Goal: Transaction & Acquisition: Purchase product/service

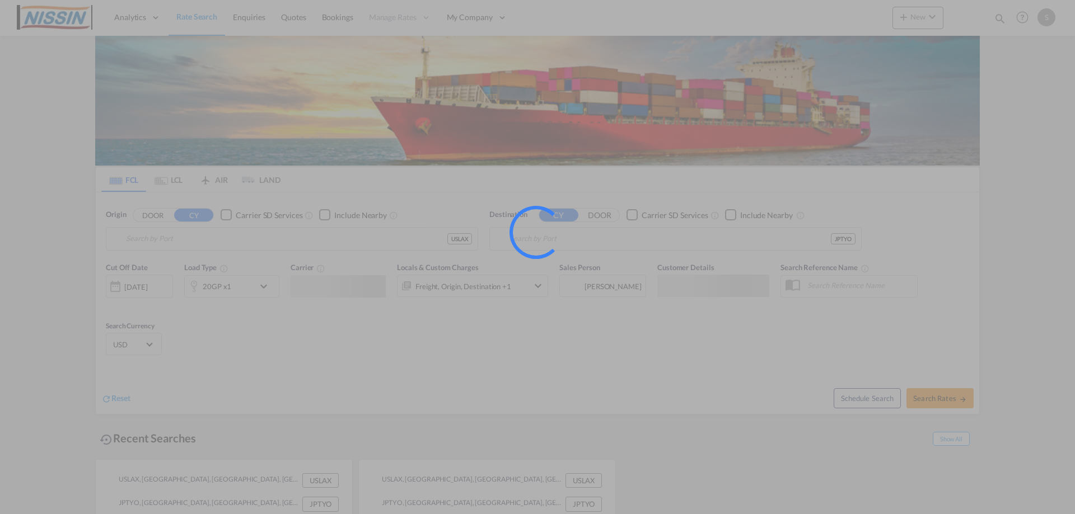
type input "[GEOGRAPHIC_DATA], [GEOGRAPHIC_DATA], USLAX"
type input "[GEOGRAPHIC_DATA], JPTYO"
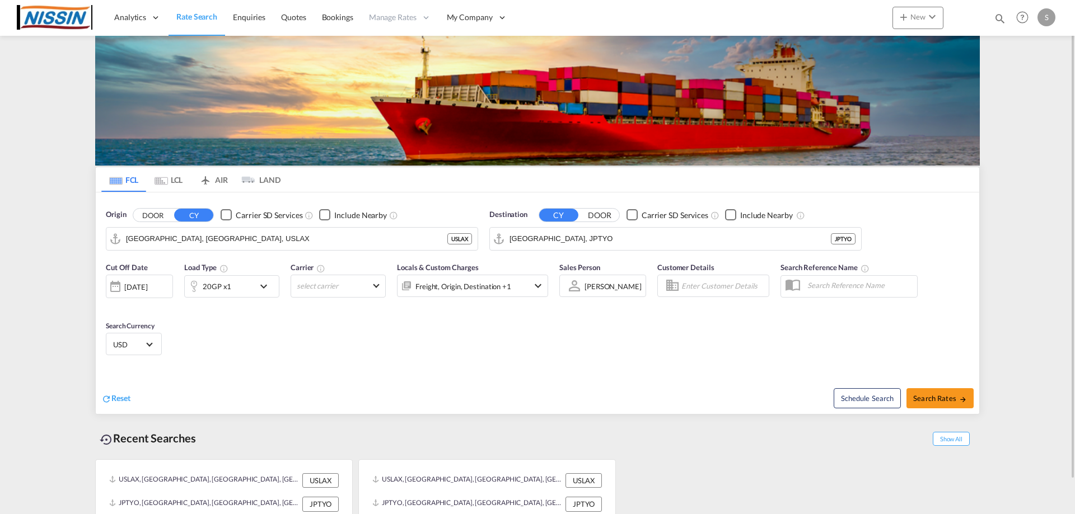
click at [283, 376] on div "Reset" at bounding box center [320, 389] width 439 height 31
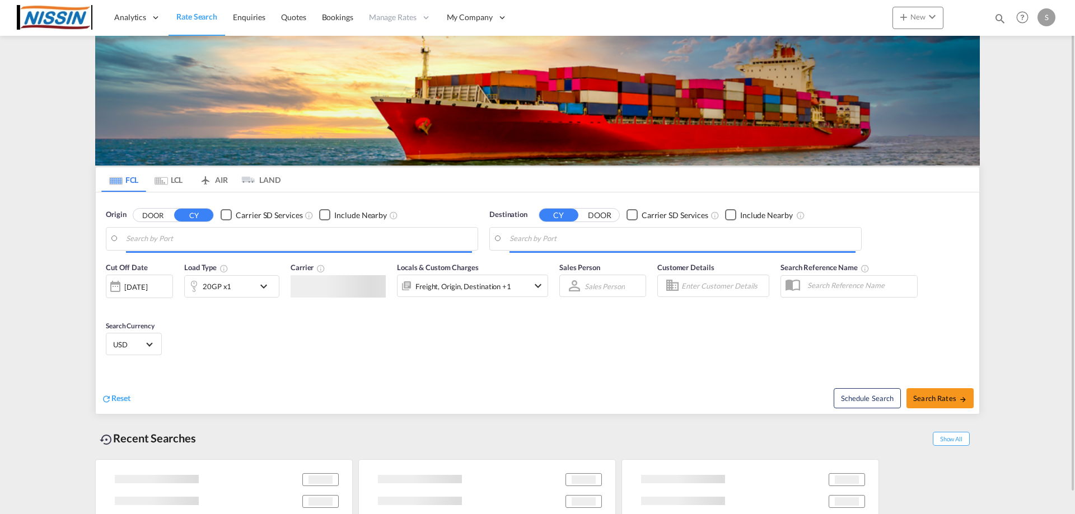
type input "[GEOGRAPHIC_DATA], [GEOGRAPHIC_DATA], USLAX"
type input "[GEOGRAPHIC_DATA], JPTYO"
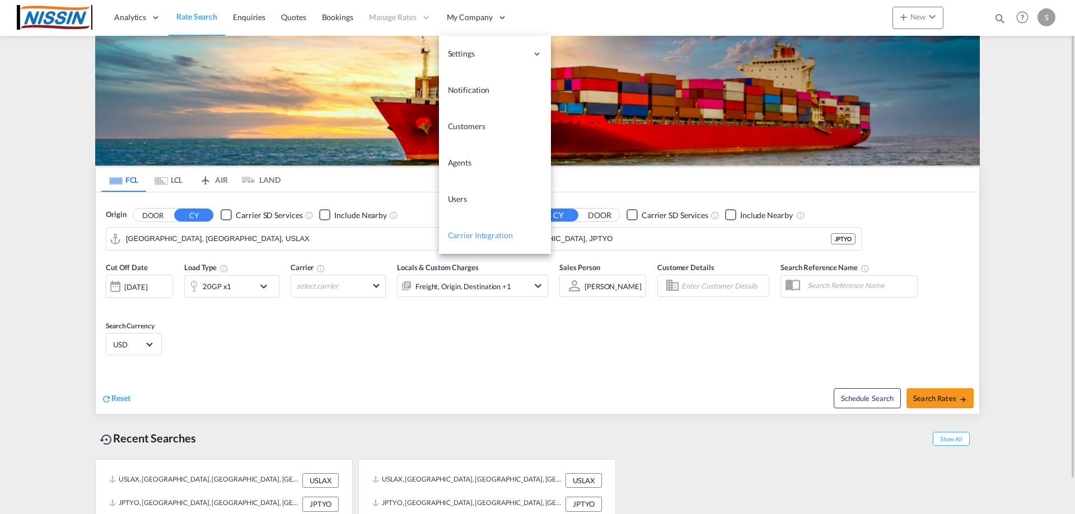
click at [476, 238] on span "Carrier Integration" at bounding box center [480, 236] width 65 height 10
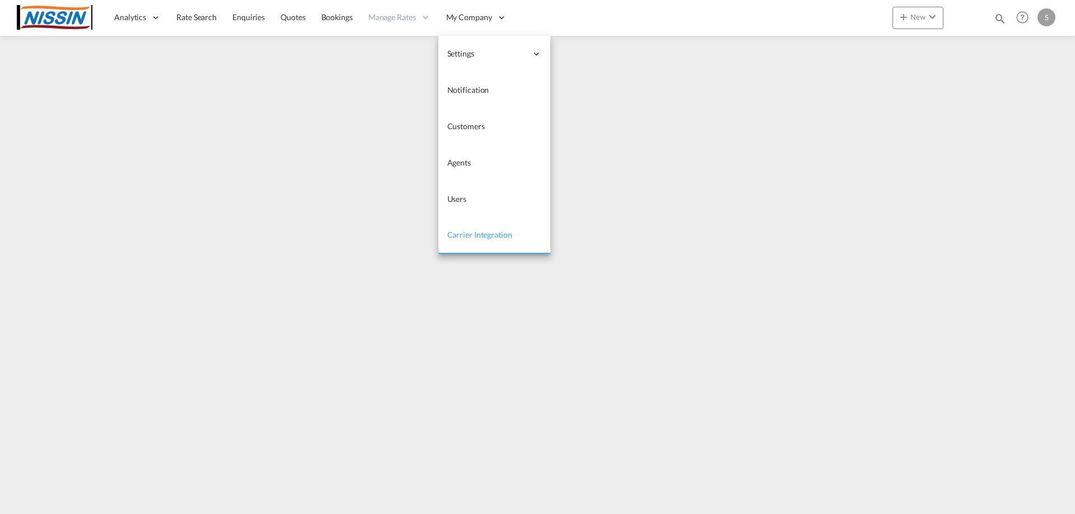
click at [467, 237] on span "Carrier Integration" at bounding box center [479, 235] width 65 height 10
drag, startPoint x: 827, startPoint y: 0, endPoint x: 508, endPoint y: 16, distance: 319.4
click at [549, 17] on div "Analytics Reports Dashboard Rate Search Enquiries Quotes Bookings" at bounding box center [537, 17] width 1041 height 35
click at [487, 16] on span "My Company" at bounding box center [469, 17] width 46 height 11
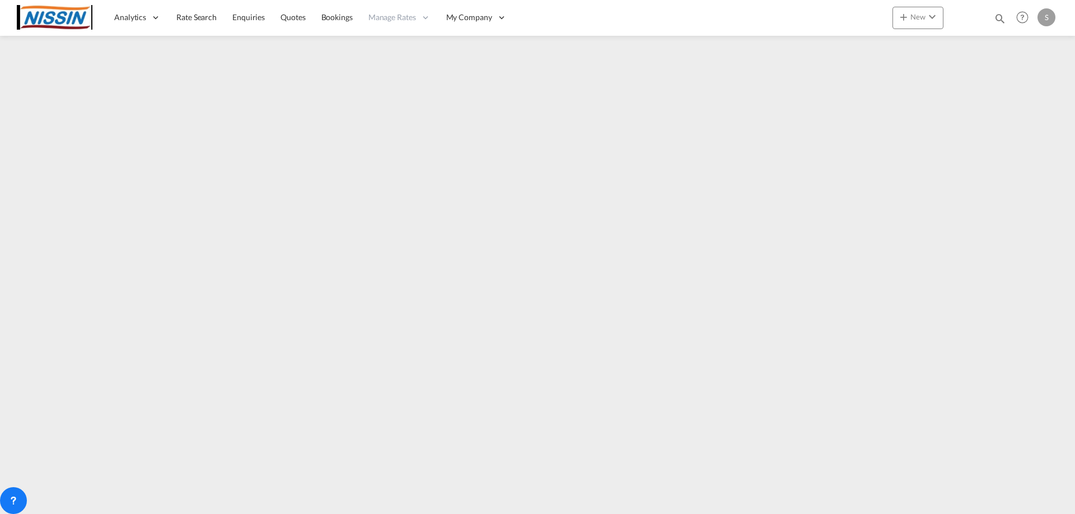
click at [1047, 20] on div "S" at bounding box center [1046, 17] width 18 height 18
click at [1021, 49] on button "My Profile" at bounding box center [1033, 49] width 73 height 22
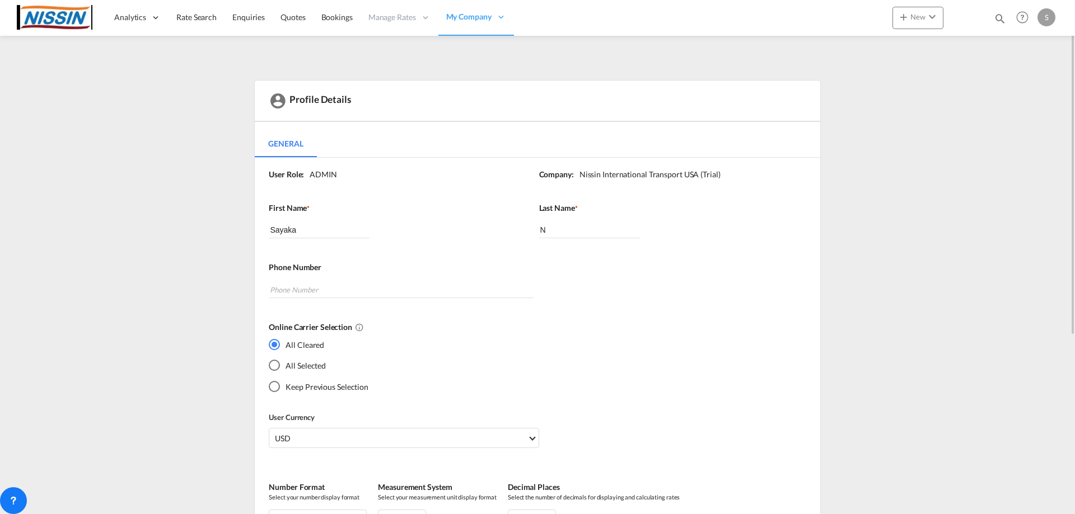
click at [299, 369] on md-radio-button "All Selected" at bounding box center [319, 366] width 100 height 12
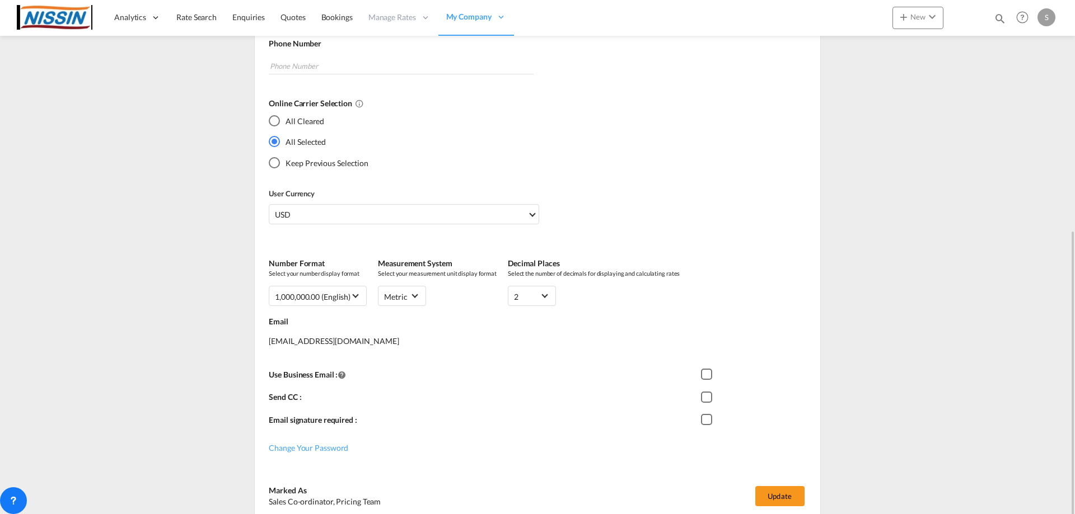
scroll to position [275, 0]
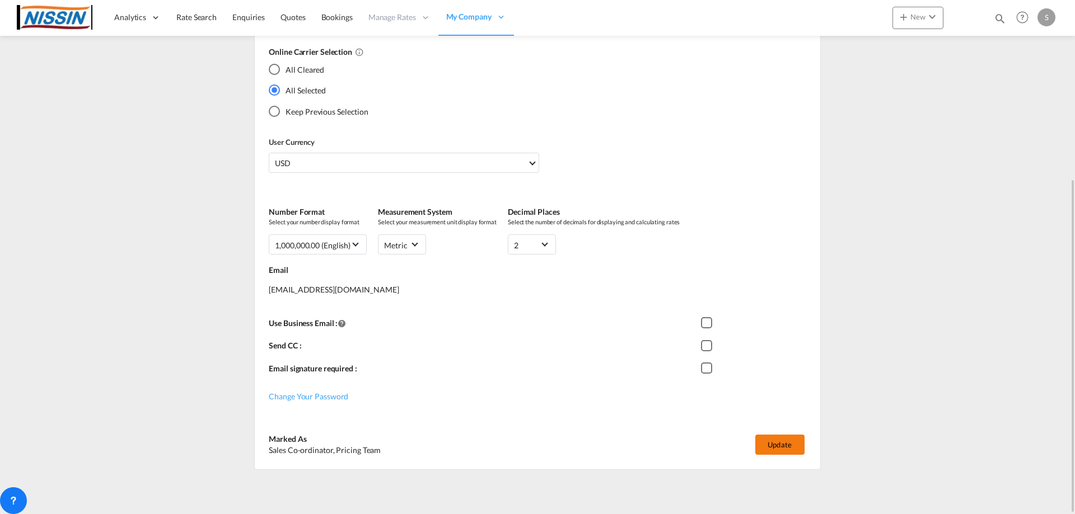
click at [782, 442] on button "Update" at bounding box center [779, 445] width 49 height 20
click at [203, 20] on span "Rate Search" at bounding box center [196, 17] width 40 height 10
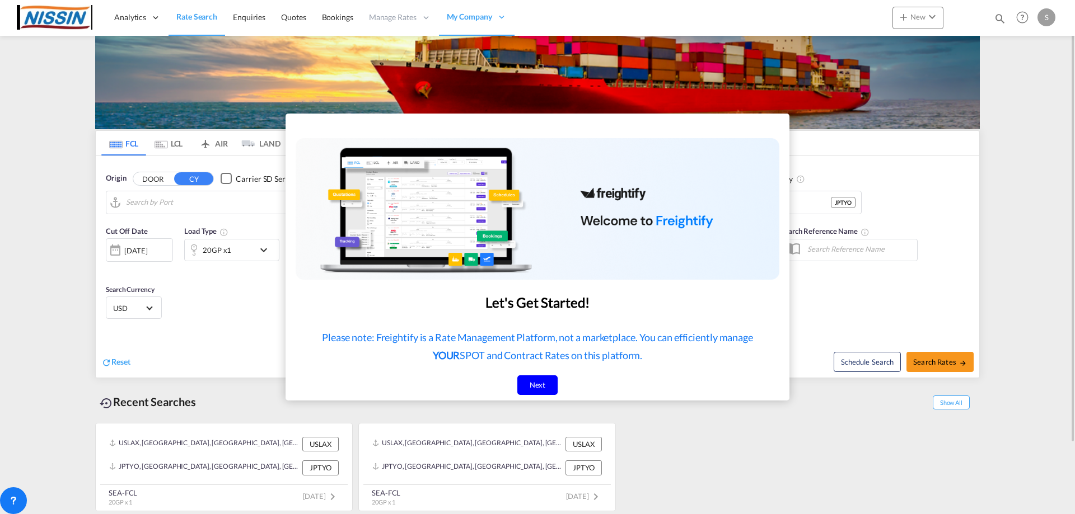
type input "[GEOGRAPHIC_DATA], [GEOGRAPHIC_DATA], USLAX"
type input "[GEOGRAPHIC_DATA], JPTYO"
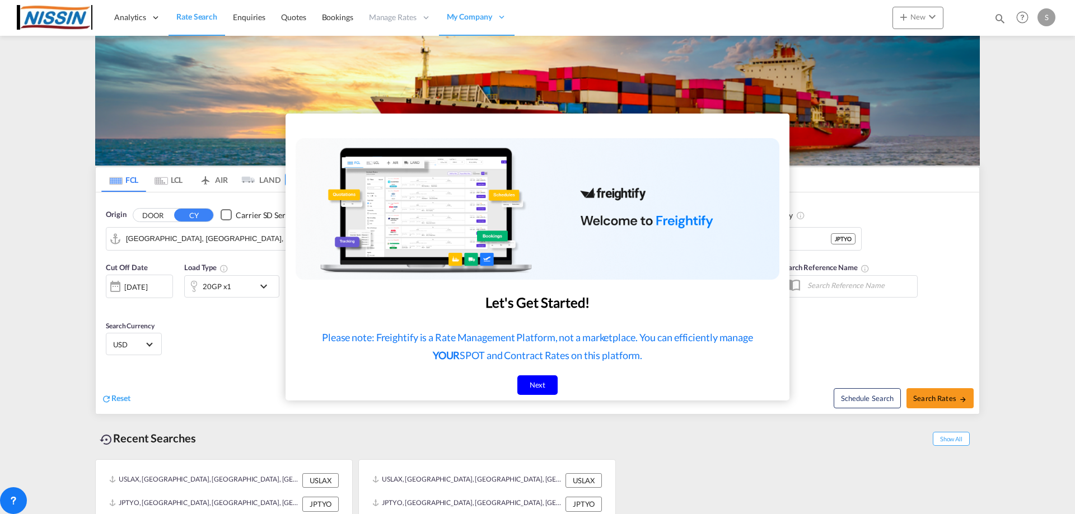
click at [540, 388] on div "Next" at bounding box center [537, 386] width 41 height 20
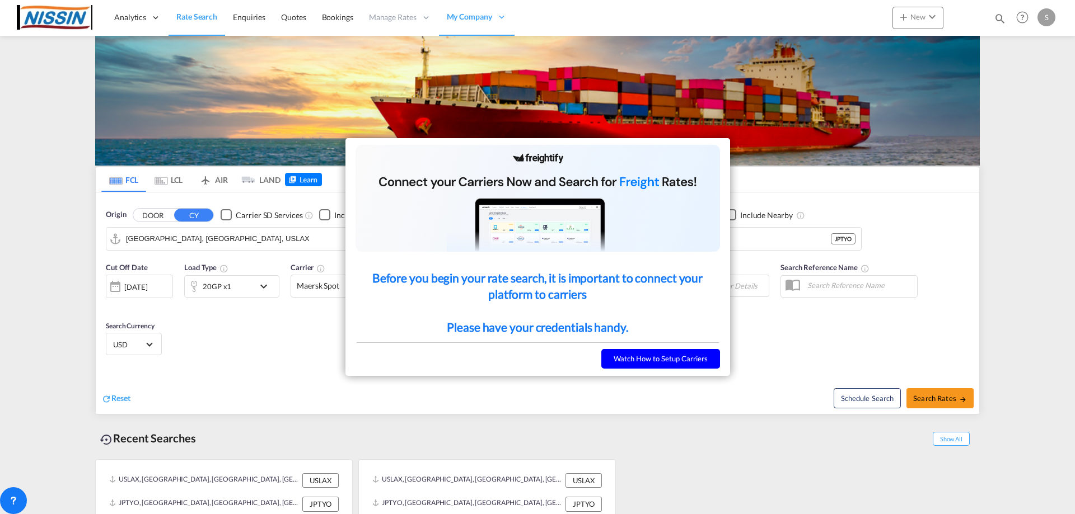
click at [617, 360] on button "Watch How to Setup Carriers" at bounding box center [660, 359] width 119 height 20
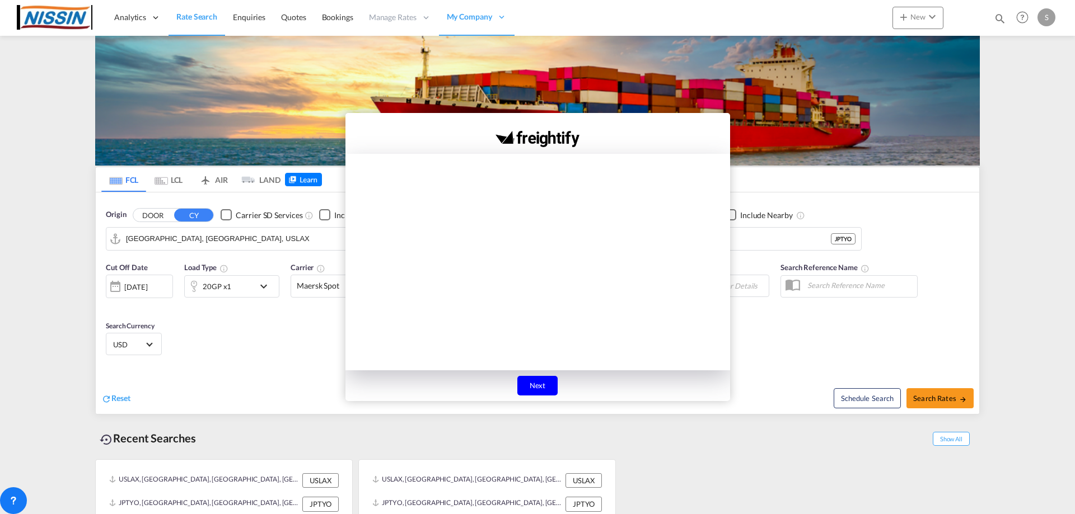
click at [532, 387] on div "Next" at bounding box center [537, 386] width 41 height 20
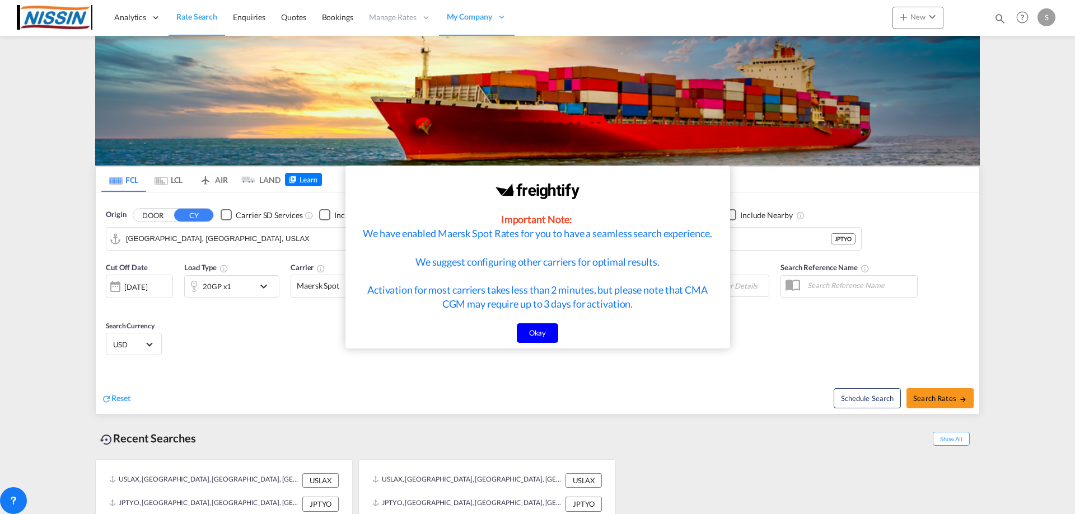
click at [531, 336] on div "Okay" at bounding box center [538, 333] width 42 height 20
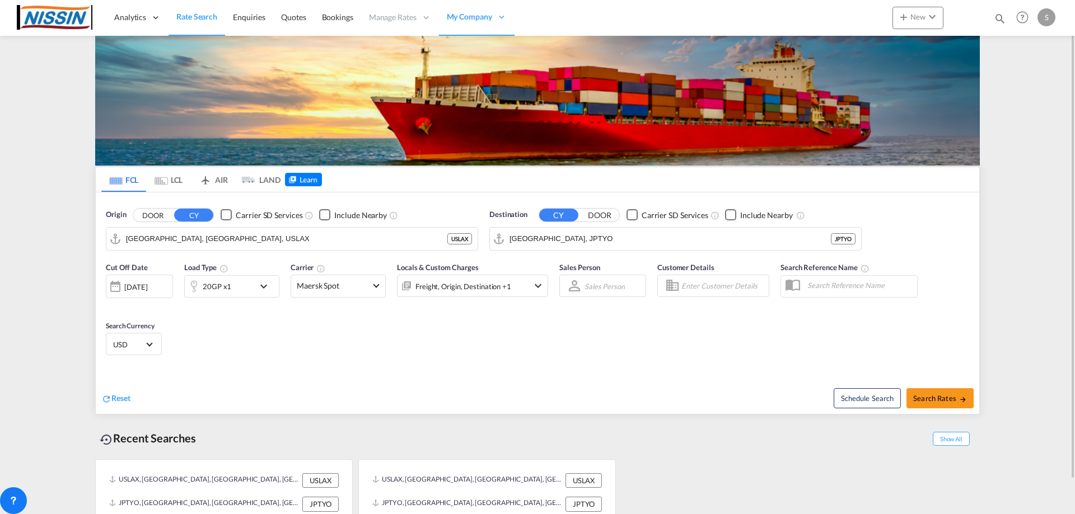
click at [265, 286] on md-icon "icon-chevron-down" at bounding box center [266, 286] width 19 height 13
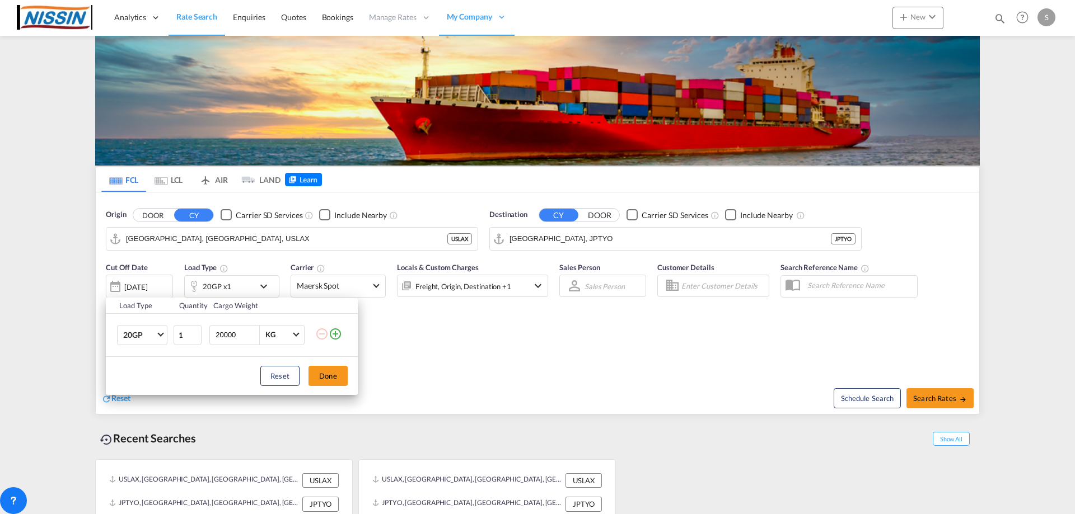
click at [337, 336] on md-icon "icon-plus-circle-outline" at bounding box center [335, 333] width 13 height 13
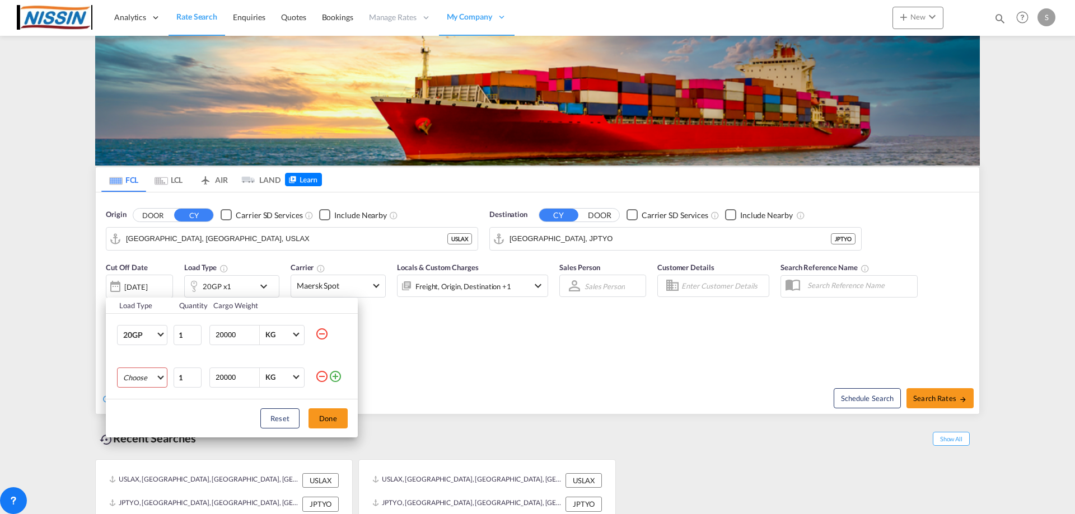
click at [156, 381] on md-select "Choose 20GP 40GP 40HC 45HC 20RE 40RE 40HR 20OT 40OT 20FR 40FR 40NR 20NR 45S 20T…" at bounding box center [142, 378] width 50 height 20
click at [146, 406] on md-option "40GP" at bounding box center [152, 404] width 76 height 27
click at [339, 423] on button "Done" at bounding box center [327, 419] width 39 height 20
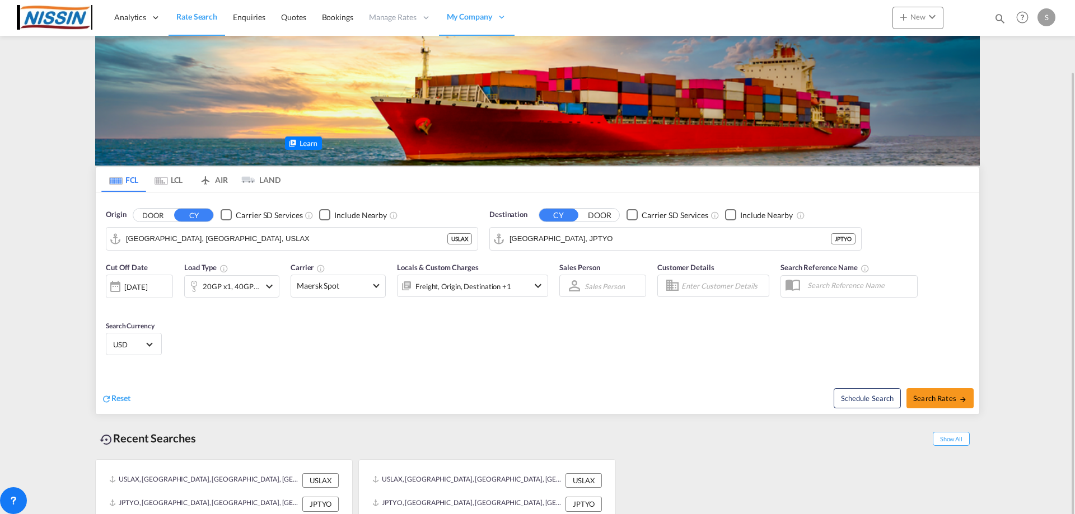
scroll to position [36, 0]
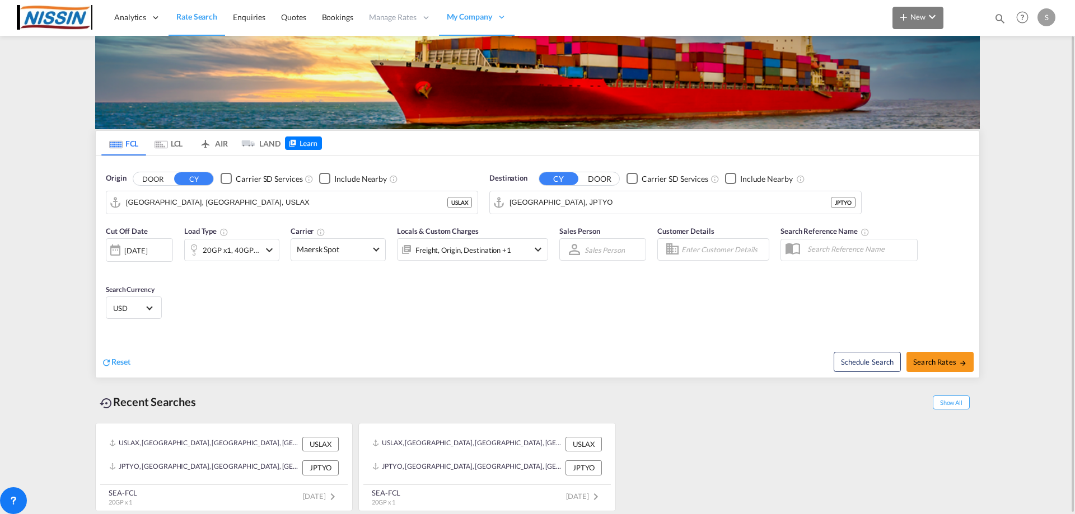
click at [919, 22] on button "New" at bounding box center [917, 18] width 51 height 22
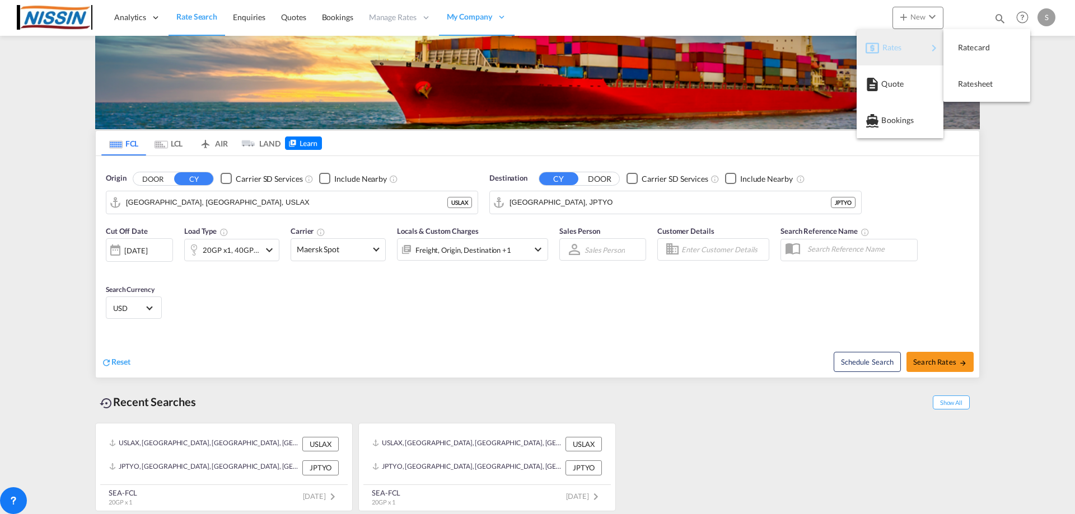
click at [903, 49] on div "Rates" at bounding box center [904, 48] width 45 height 28
click at [972, 78] on div "Ratesheet" at bounding box center [978, 84] width 41 height 28
